Goal: Information Seeking & Learning: Find specific fact

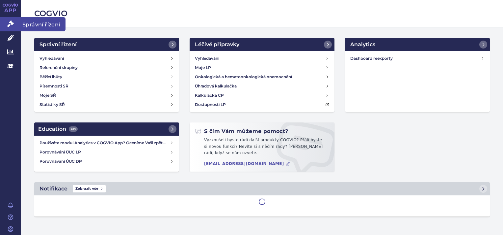
click at [12, 25] on icon at bounding box center [10, 23] width 7 height 7
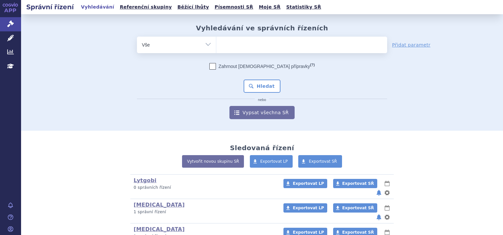
click at [252, 48] on ul at bounding box center [301, 44] width 171 height 14
click at [216, 48] on select at bounding box center [216, 44] width 0 height 16
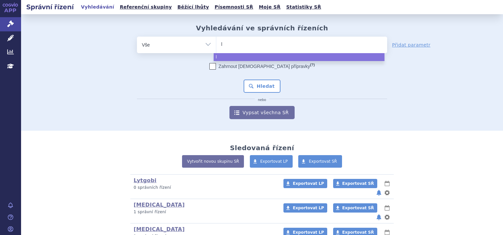
type input "lu"
type input "lup"
type input "lupk"
type input "lupky"
type input "lupkyni"
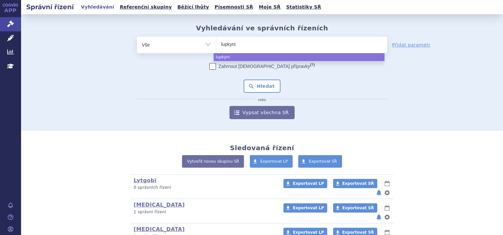
type input "lupkynis"
select select "lupkynis"
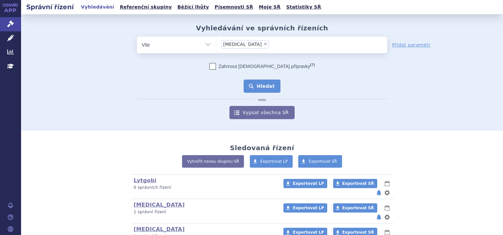
click at [262, 84] on button "Hledat" at bounding box center [262, 85] width 37 height 13
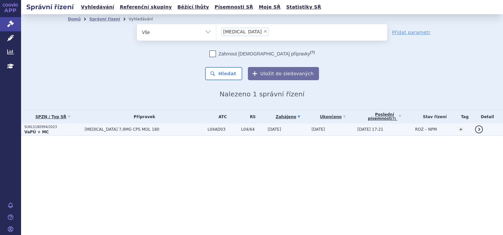
click at [208, 129] on span "L04AD03" at bounding box center [223, 129] width 30 height 5
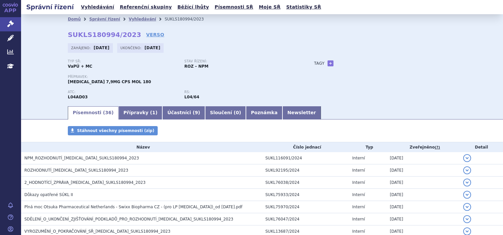
click at [181, 73] on div "Typ SŘ: VaPÚ + MC Stav řízení: ROZ – NPM" at bounding box center [184, 66] width 233 height 15
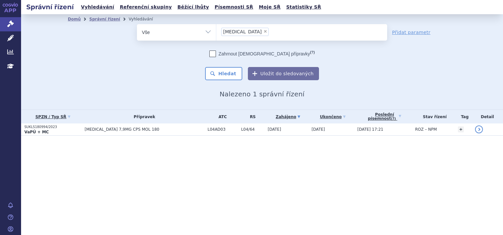
click at [263, 32] on span "×" at bounding box center [265, 31] width 4 height 4
click at [216, 32] on select "lupkynis" at bounding box center [216, 32] width 0 height 16
select select
type input "ji"
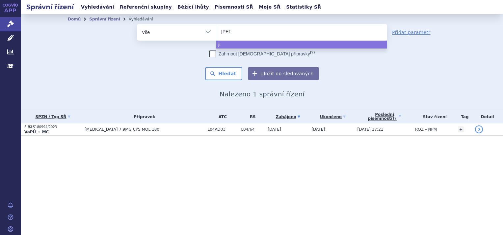
type input "jina"
type input "jinar"
type input "jinarc"
select select "jinarc"
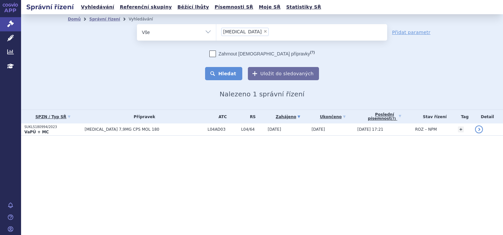
click at [229, 77] on button "Hledat" at bounding box center [223, 73] width 37 height 13
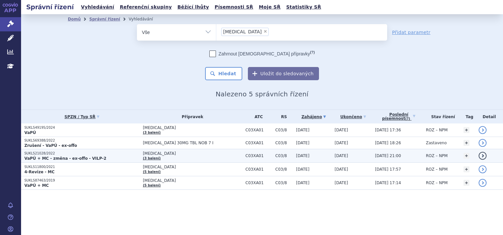
click at [178, 155] on td "JINARC (3 balení)" at bounding box center [191, 156] width 103 height 14
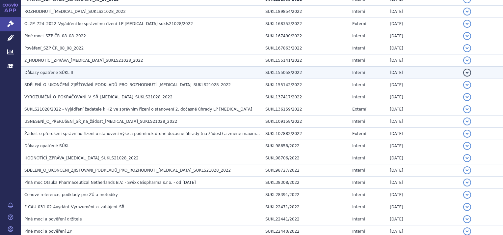
scroll to position [339, 0]
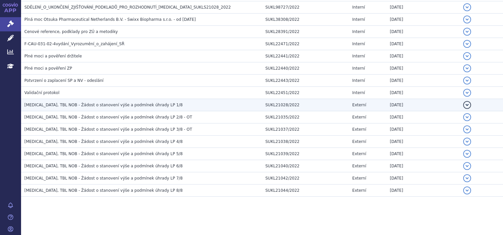
click at [152, 106] on h3 "[MEDICAL_DATA], TBL NOB - Žádost o stanovení výše a podmínek úhrady LP 1/8" at bounding box center [143, 104] width 238 height 7
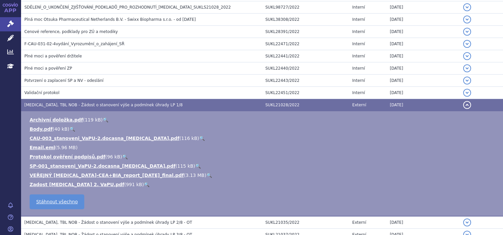
click at [207, 174] on link "🔍" at bounding box center [210, 174] width 6 height 5
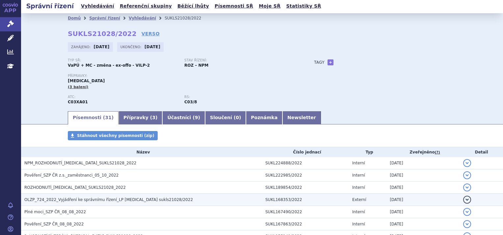
scroll to position [0, 0]
